Goal: Transaction & Acquisition: Obtain resource

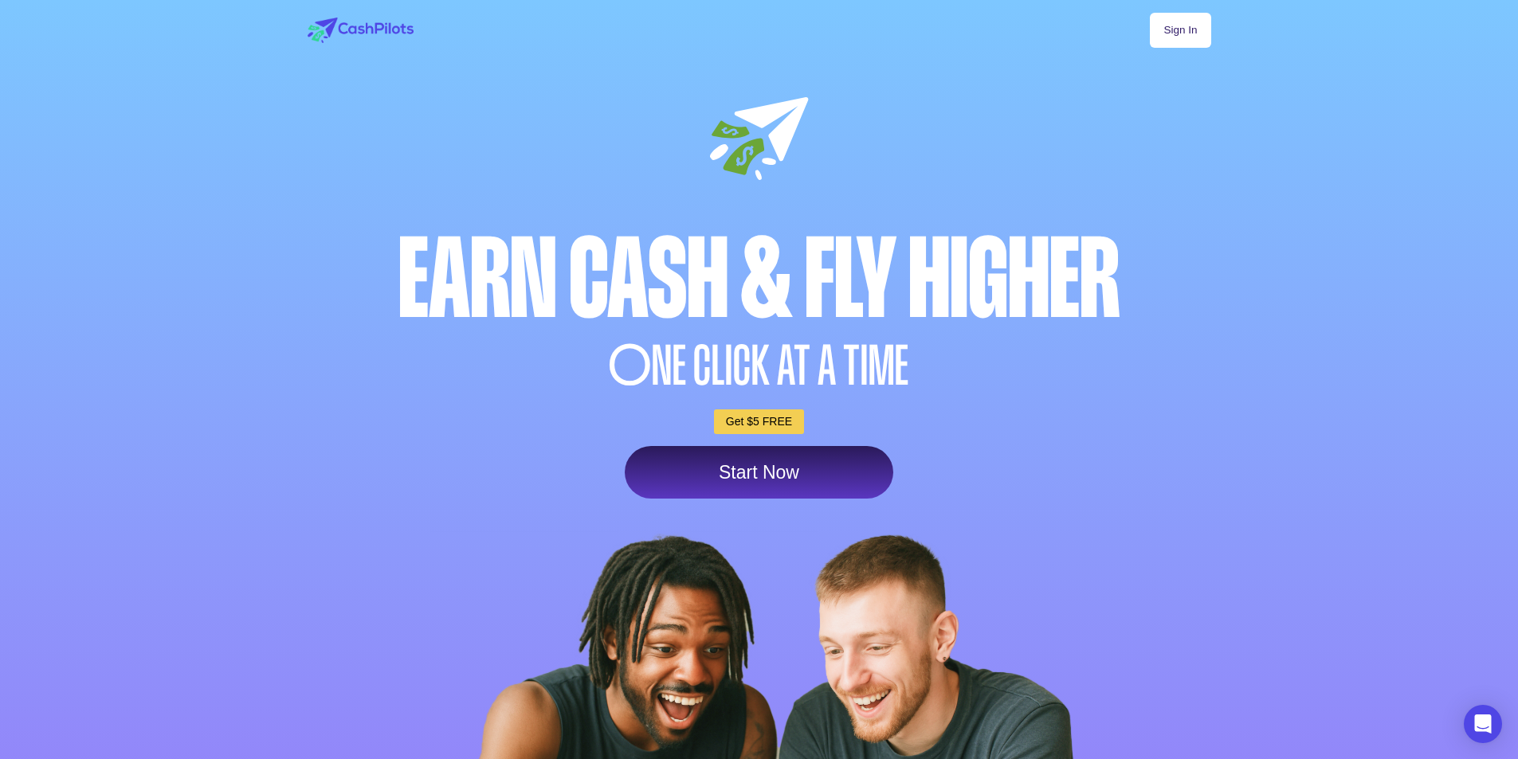
click at [661, 280] on div "Earn Cash & Fly higher" at bounding box center [759, 279] width 911 height 111
click at [1032, 283] on div "Earn Cash & Fly higher" at bounding box center [759, 279] width 911 height 111
click at [782, 298] on div "Earn Cash & Fly higher" at bounding box center [759, 279] width 911 height 111
click at [639, 374] on span "O" at bounding box center [630, 366] width 43 height 55
click at [775, 330] on div "Earn Cash & Fly higher" at bounding box center [759, 279] width 911 height 111
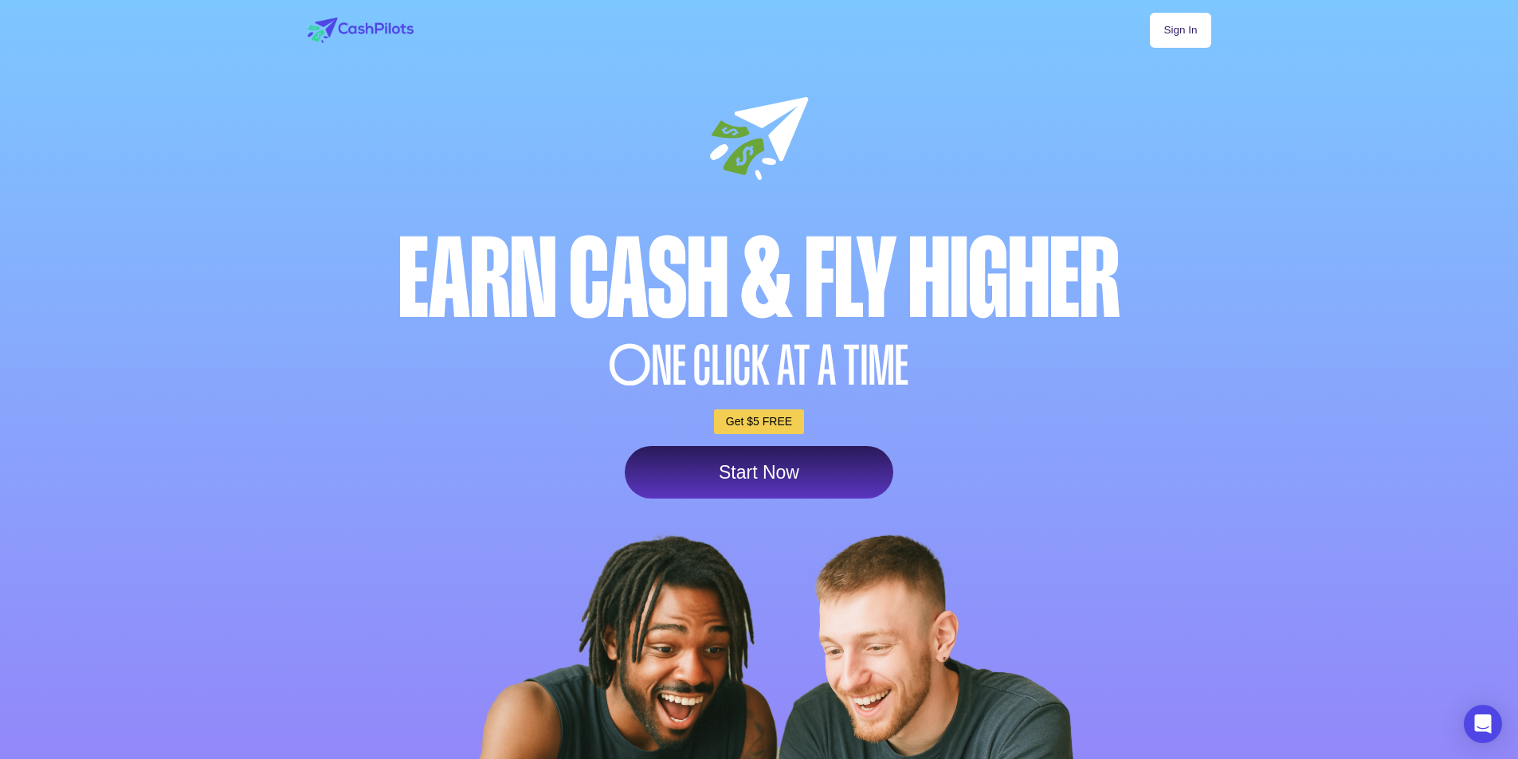
drag, startPoint x: 901, startPoint y: 261, endPoint x: 834, endPoint y: 253, distance: 67.4
click at [895, 265] on div "Earn Cash & Fly higher" at bounding box center [759, 279] width 911 height 111
drag, startPoint x: 830, startPoint y: 182, endPoint x: 808, endPoint y: 189, distance: 23.2
click at [830, 186] on div "Sign In Earn Cash & Fly higher O NE CLICK AT A TIME Get $5 FREE Start Now" at bounding box center [759, 483] width 940 height 966
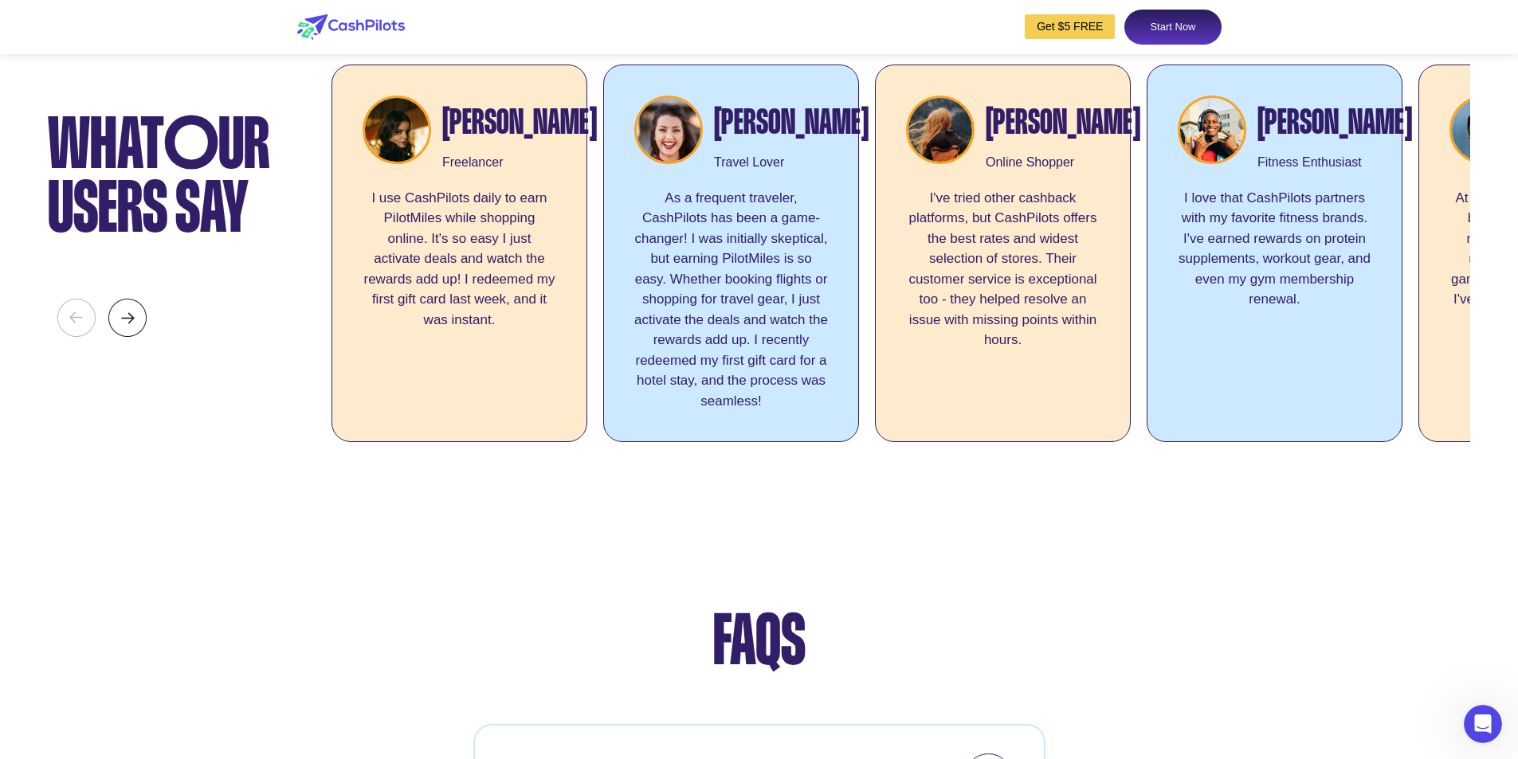
scroll to position [6055, 0]
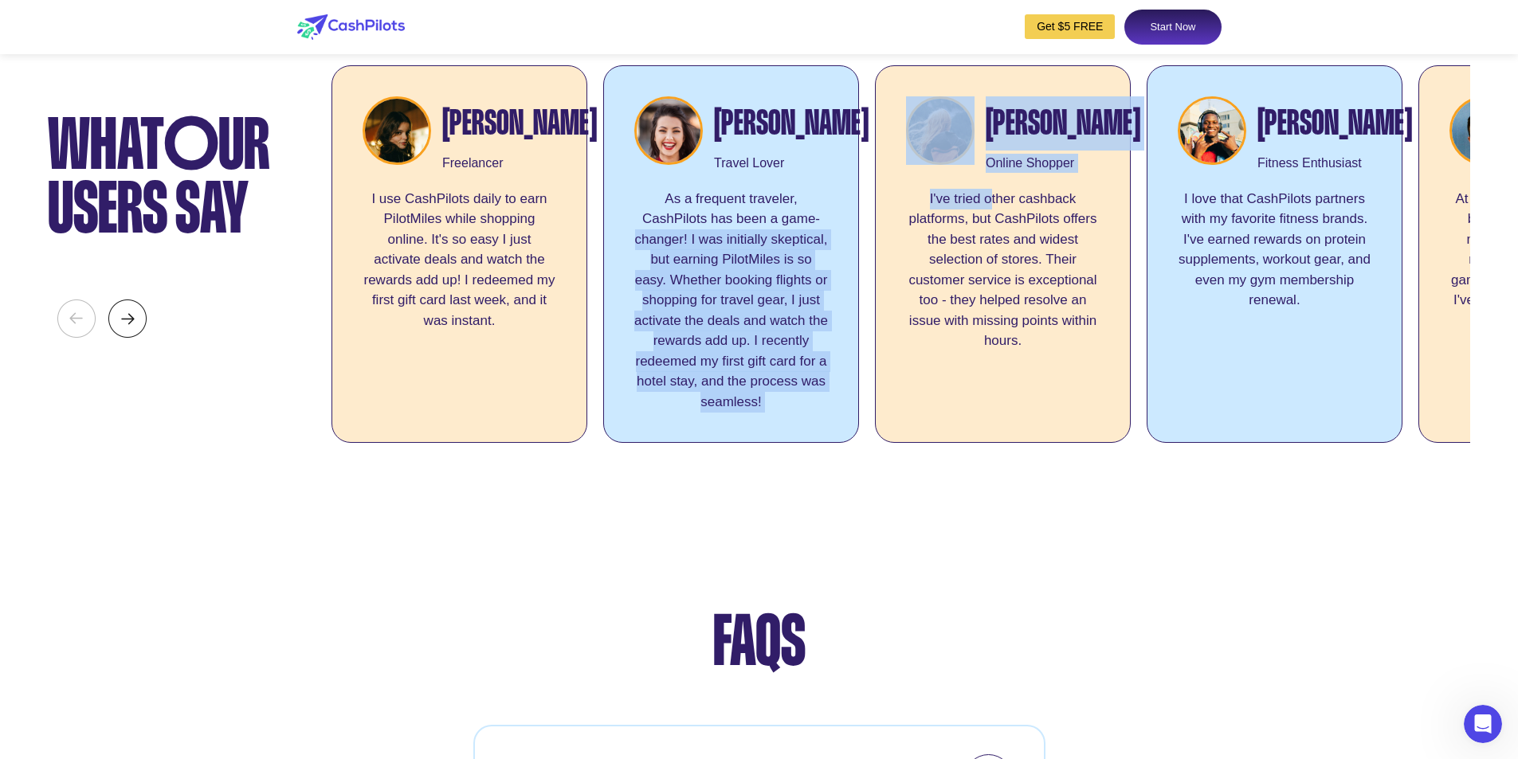
drag, startPoint x: 989, startPoint y: 296, endPoint x: 824, endPoint y: 318, distance: 166.4
click at [824, 318] on div "[PERSON_NAME] Freelancer I use CashPilots daily to earn PilotMiles while shoppi…" at bounding box center [900, 258] width 1138 height 386
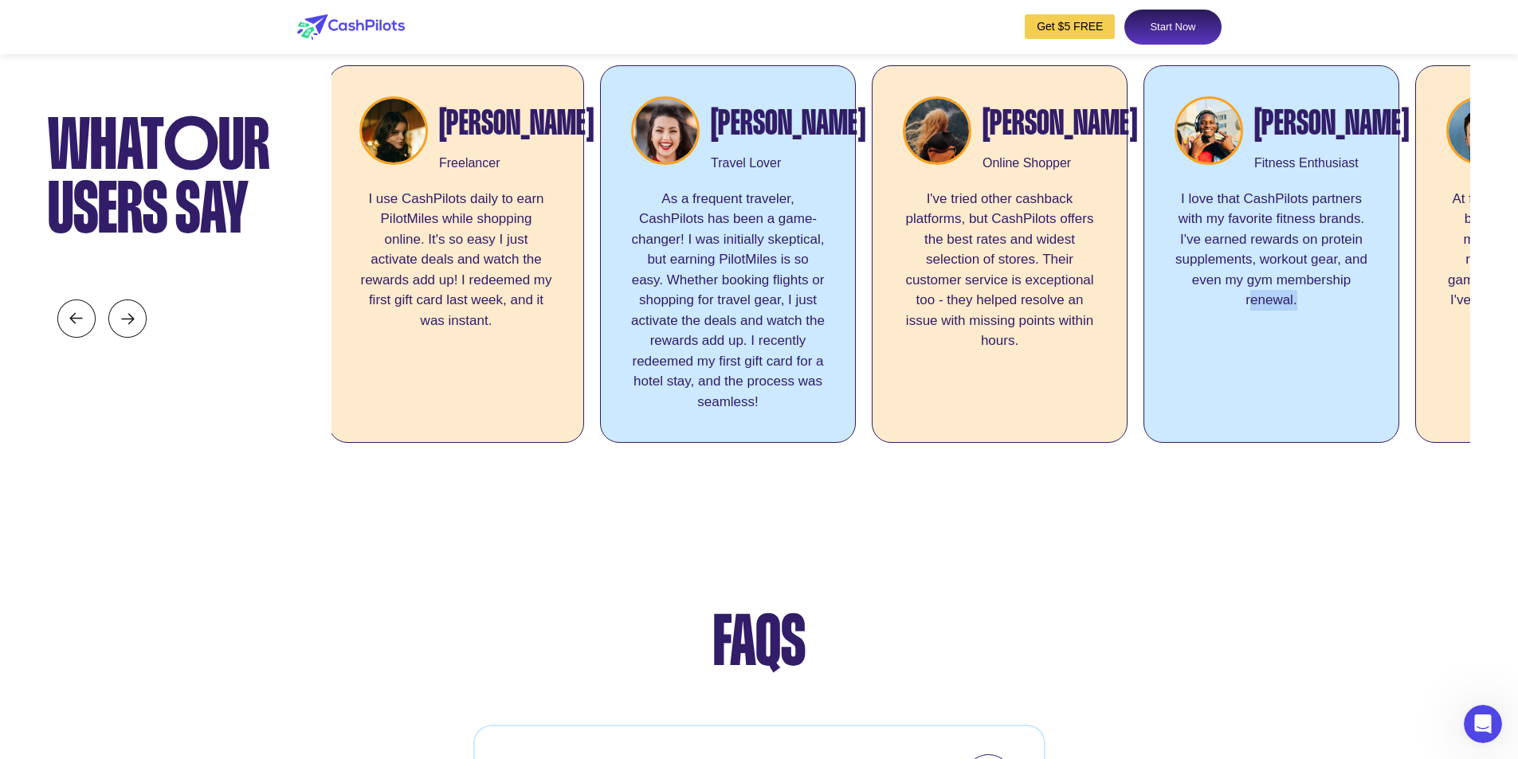
drag, startPoint x: 1252, startPoint y: 553, endPoint x: 1354, endPoint y: 555, distance: 101.2
click at [1354, 451] on div "[PERSON_NAME] Freelancer I use CashPilots daily to earn PilotMiles while shoppi…" at bounding box center [900, 258] width 1138 height 386
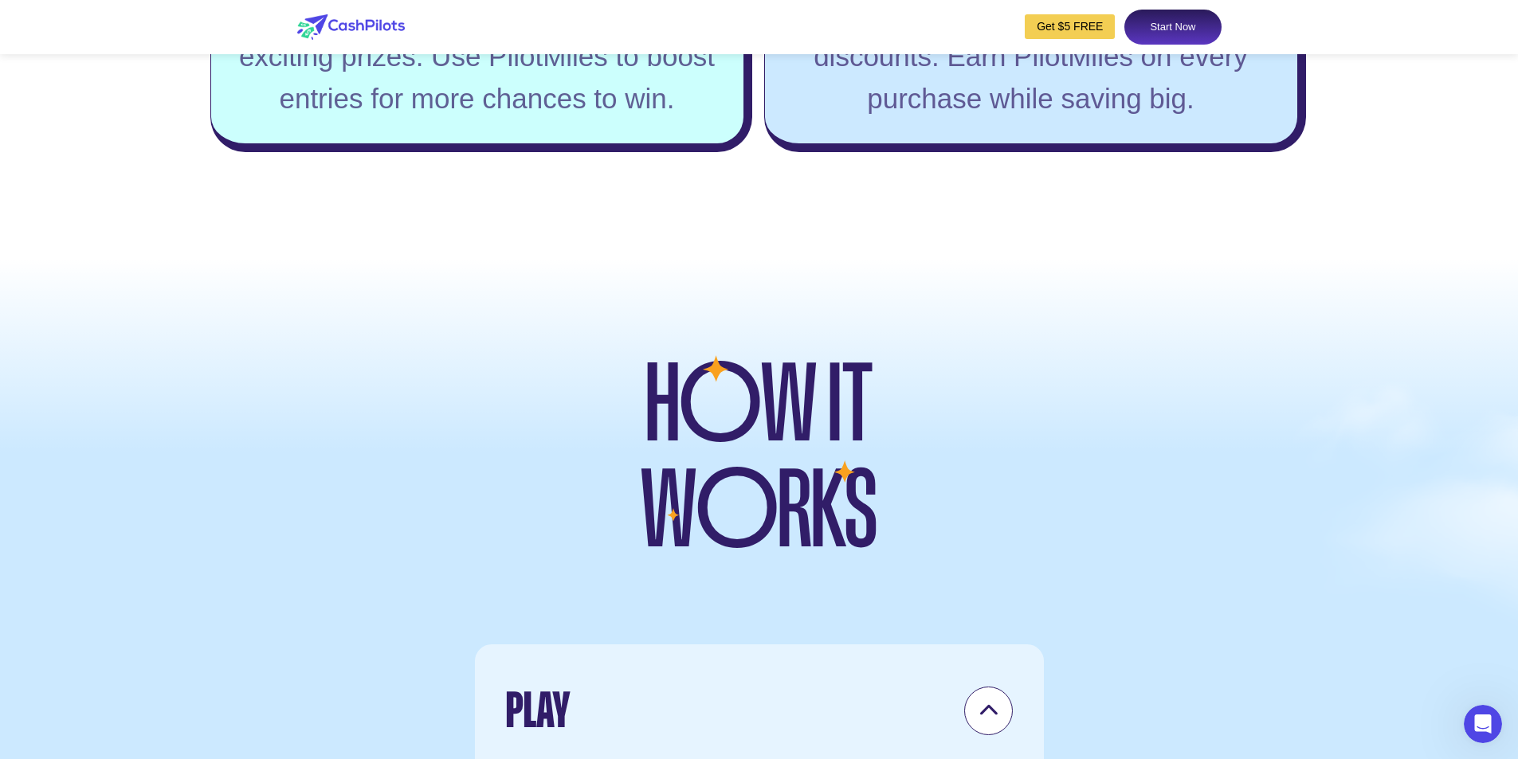
scroll to position [3745, 0]
